Goal: Task Accomplishment & Management: Use online tool/utility

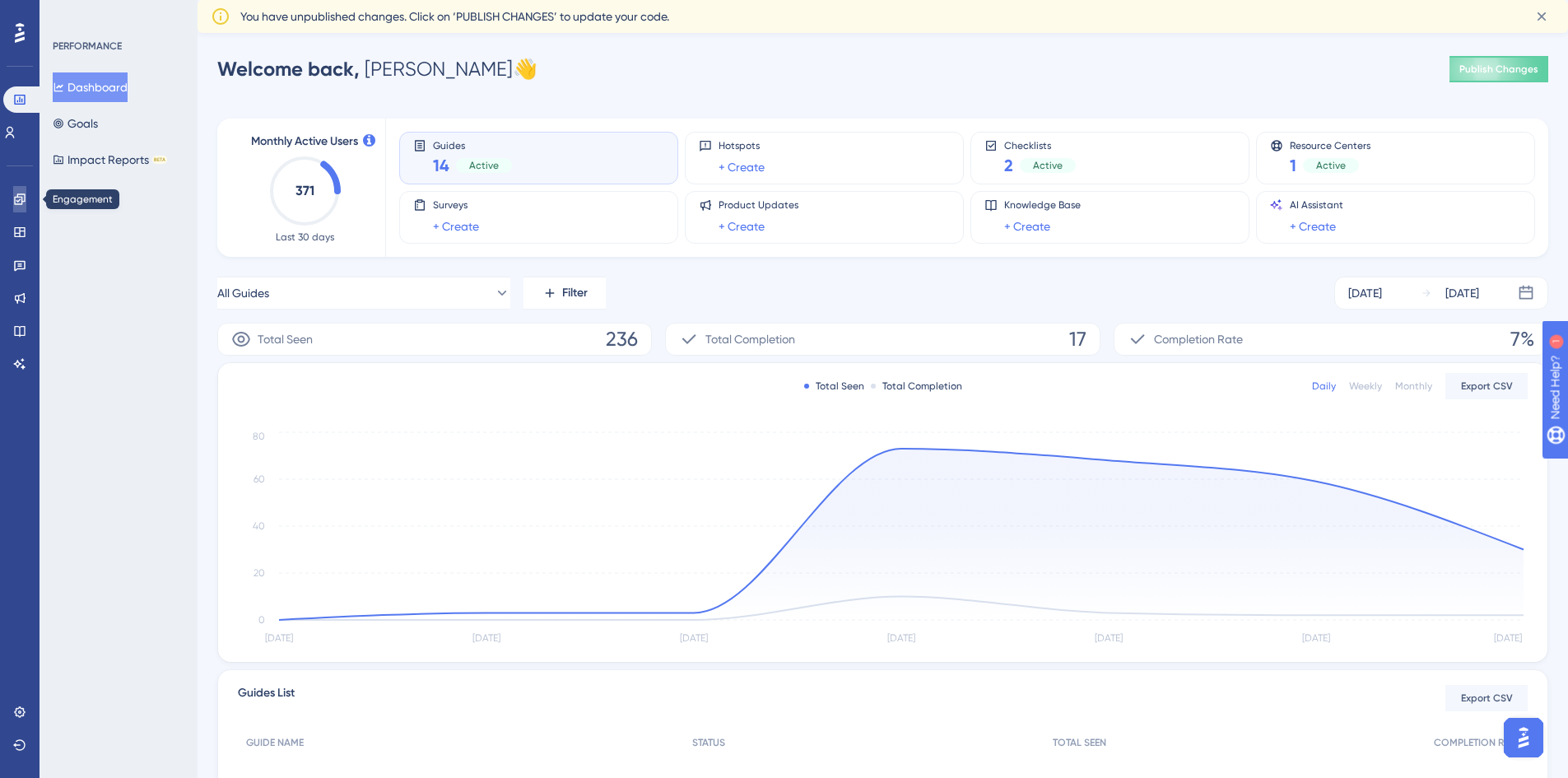
click at [27, 199] on link at bounding box center [19, 199] width 13 height 27
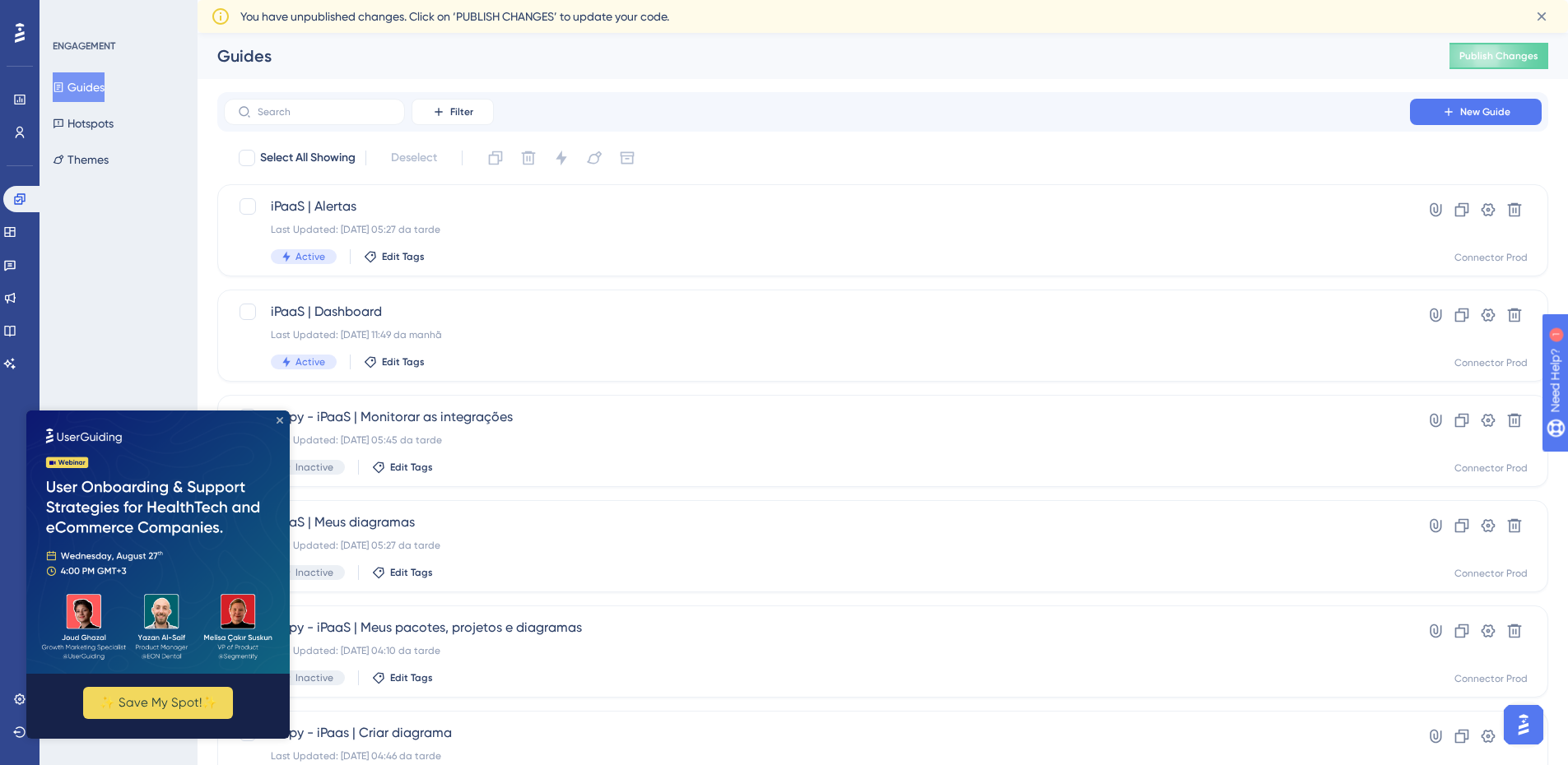
click at [280, 417] on icon "Close Preview" at bounding box center [279, 420] width 7 height 7
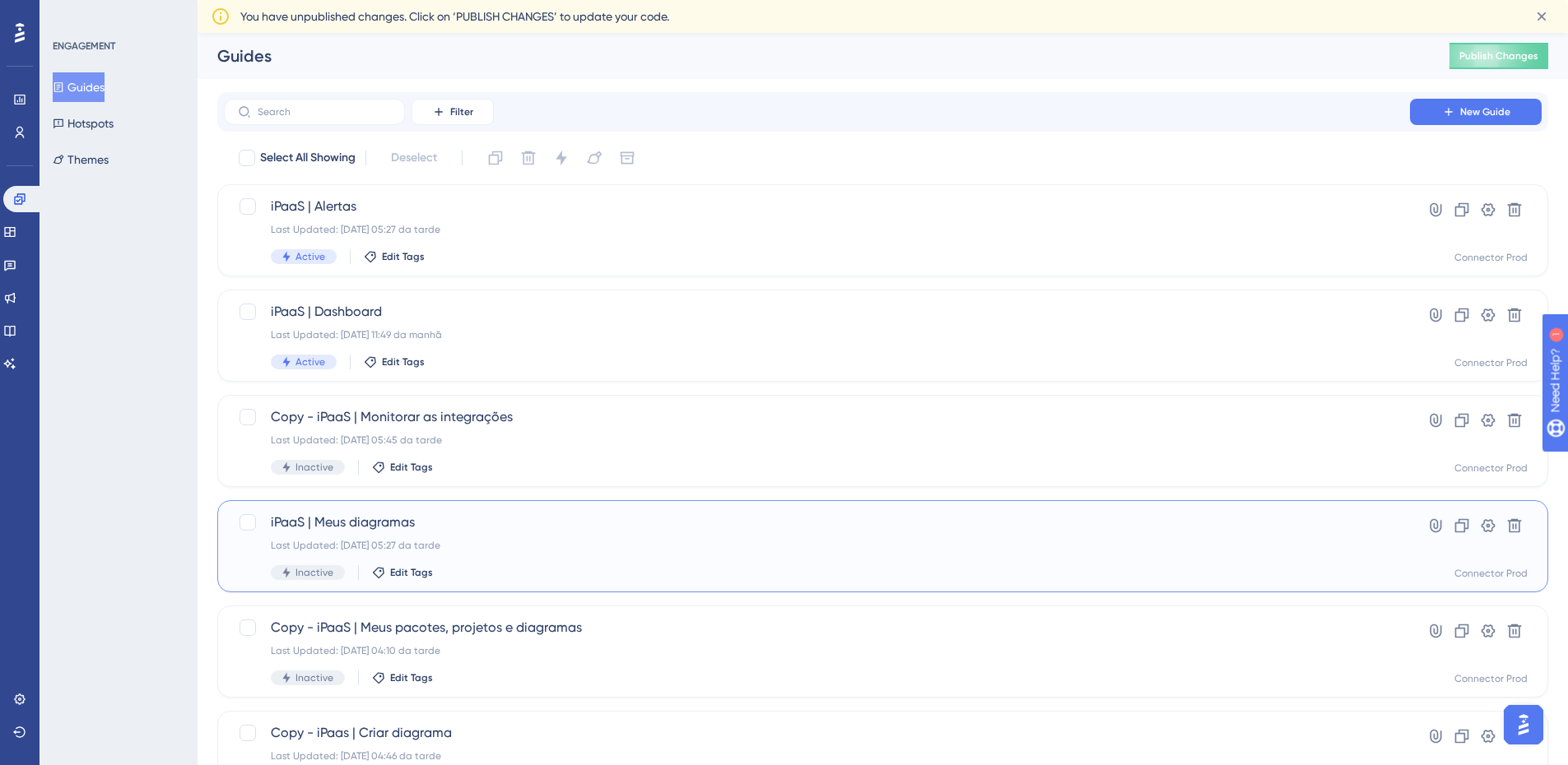
click at [623, 545] on div "Last Updated: [DATE] 05:27 da tarde" at bounding box center [816, 545] width 1092 height 13
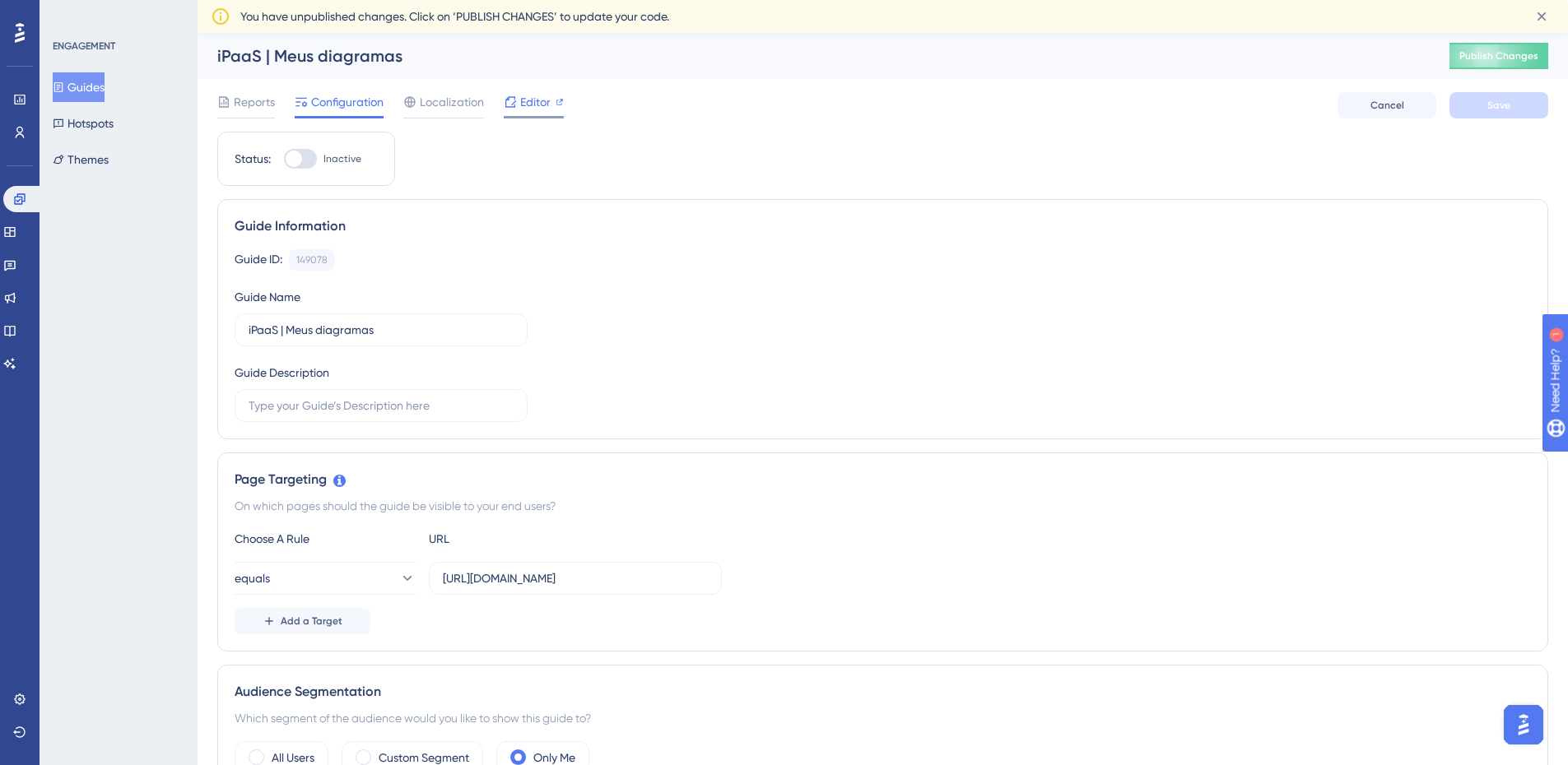
click at [547, 108] on span "Editor" at bounding box center [535, 102] width 30 height 20
